Goal: Navigation & Orientation: Go to known website

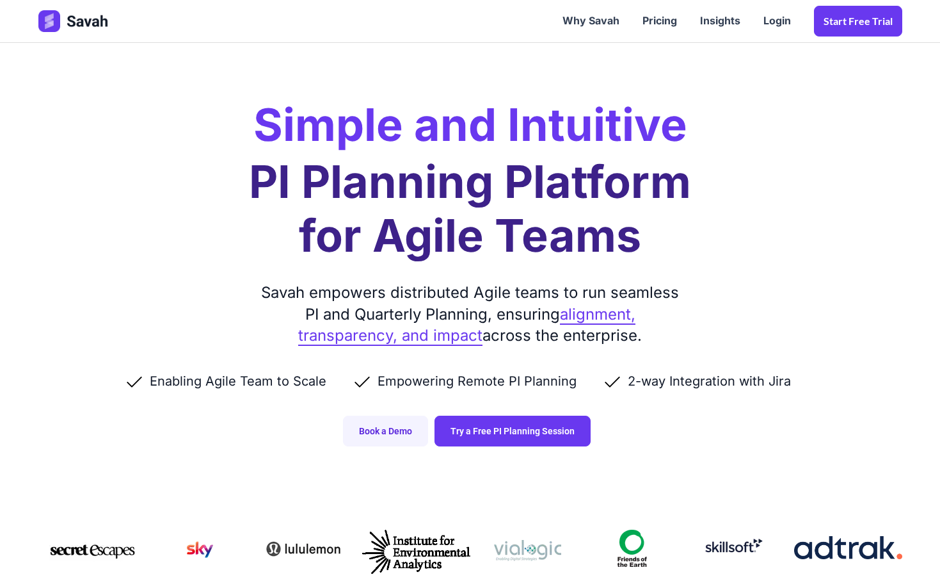
click at [385, 195] on h1 "PI Planning Platform for Agile Teams" at bounding box center [470, 209] width 442 height 108
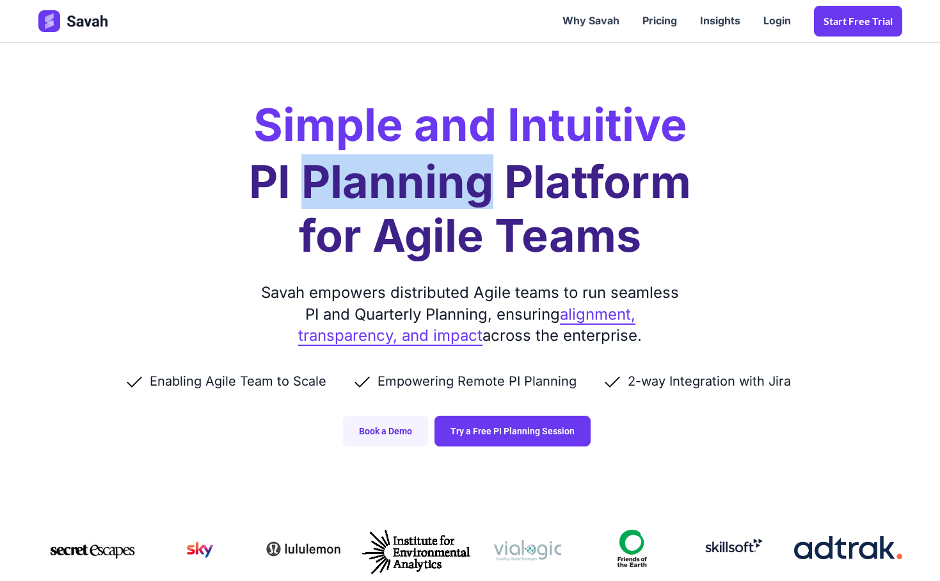
click at [385, 195] on h1 "PI Planning Platform for Agile Teams" at bounding box center [470, 209] width 442 height 108
click at [398, 199] on h1 "PI Planning Platform for Agile Teams" at bounding box center [470, 209] width 442 height 108
